Goal: Information Seeking & Learning: Check status

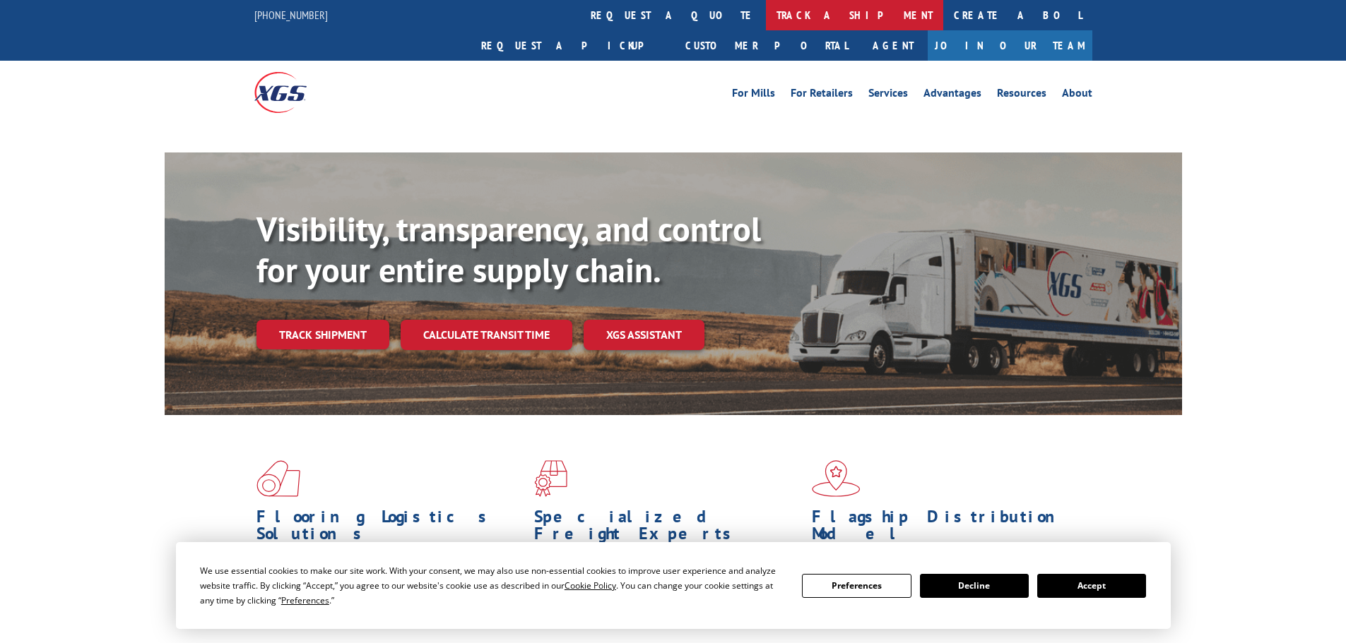
click at [766, 18] on link "track a shipment" at bounding box center [854, 15] width 177 height 30
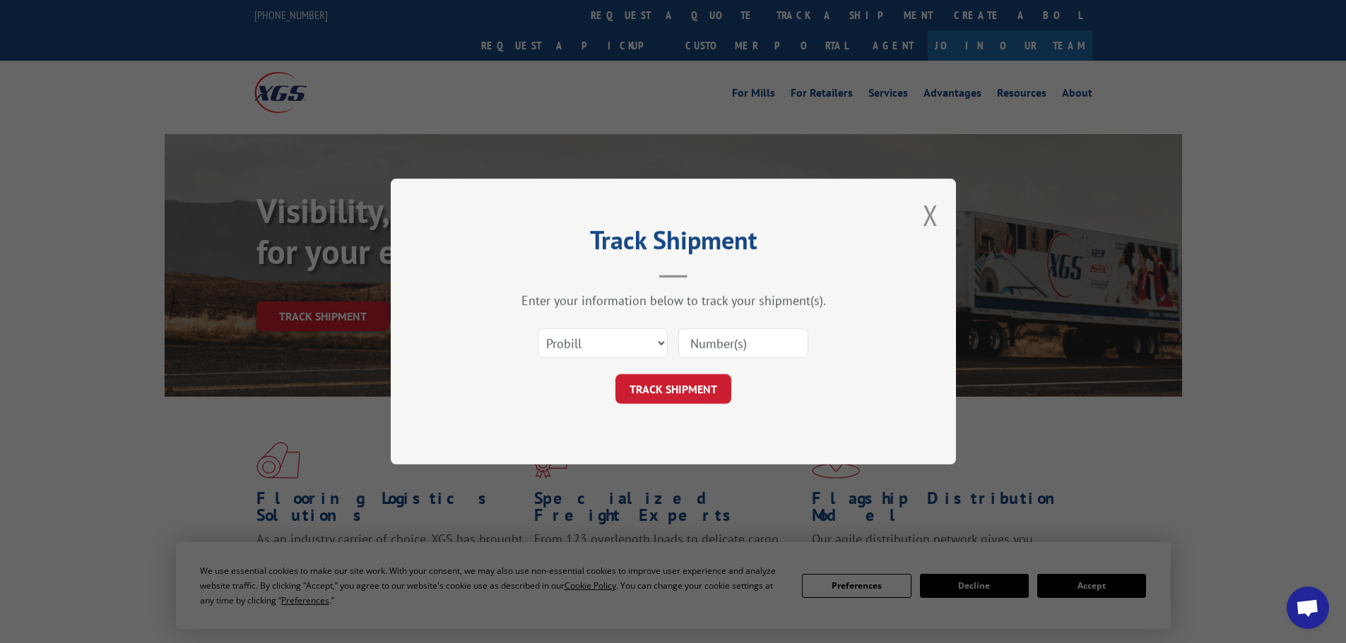
click at [550, 345] on select "Select category... Probill BOL PO" at bounding box center [603, 343] width 130 height 30
select select "bol"
click at [538, 328] on select "Select category... Probill BOL PO" at bounding box center [603, 343] width 130 height 30
click at [720, 347] on input at bounding box center [743, 343] width 130 height 30
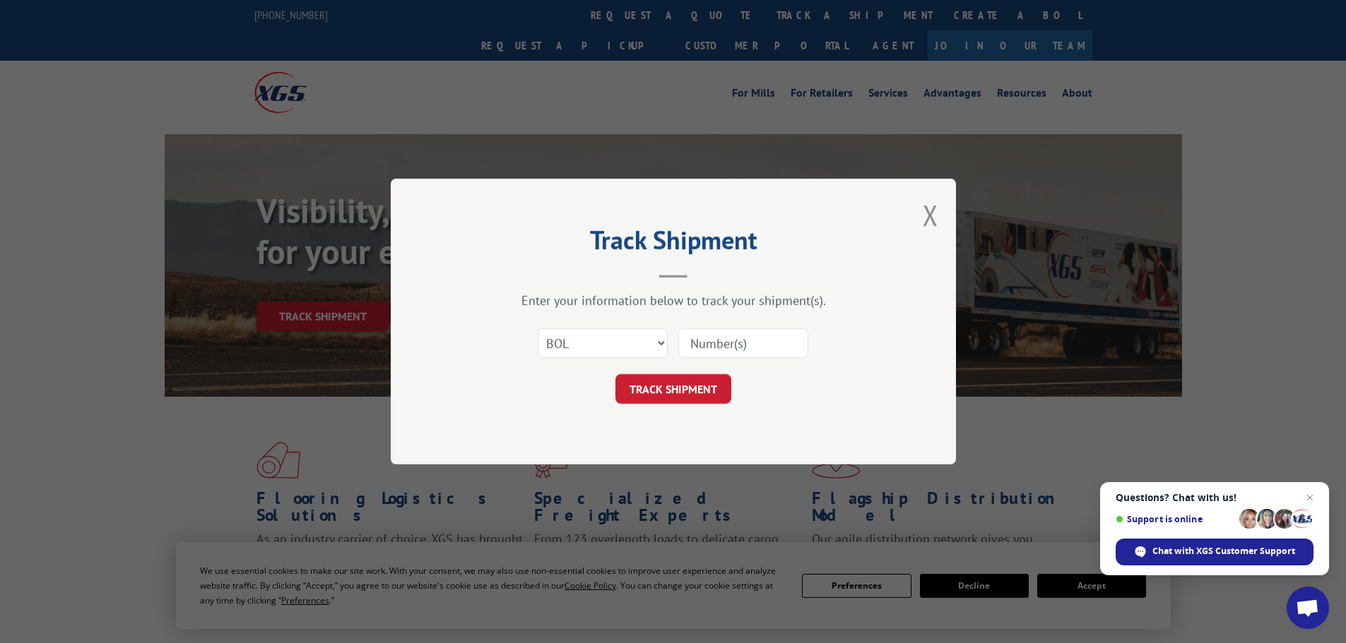
paste input "5228680"
type input "5228680"
click at [661, 398] on button "TRACK SHIPMENT" at bounding box center [673, 389] width 116 height 30
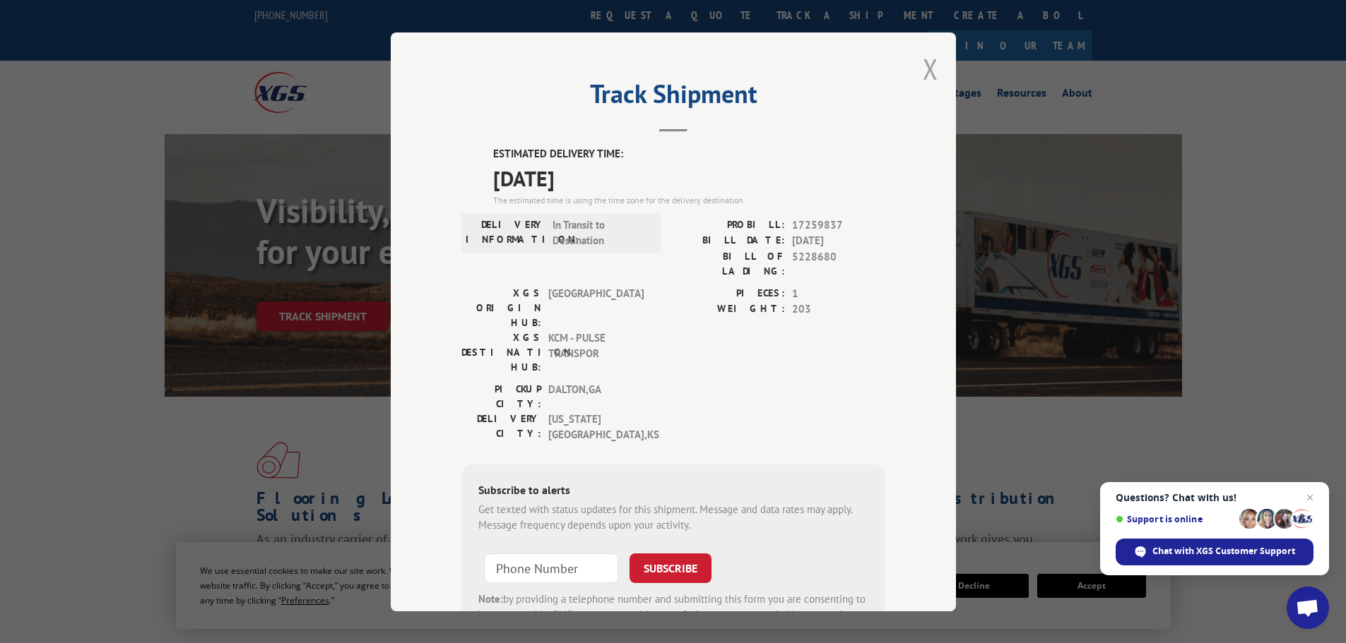
click at [922, 68] on button "Close modal" at bounding box center [930, 68] width 16 height 37
